Goal: Task Accomplishment & Management: Manage account settings

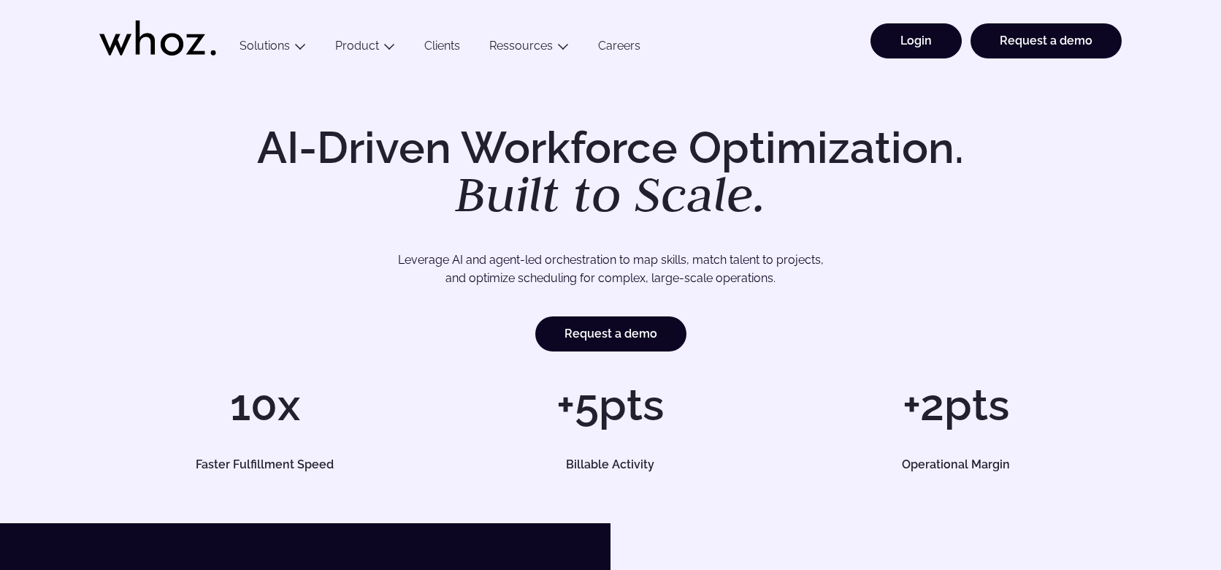
click at [929, 44] on link "Login" at bounding box center [916, 40] width 91 height 35
click at [911, 34] on link "Login" at bounding box center [916, 40] width 91 height 35
